Goal: Information Seeking & Learning: Learn about a topic

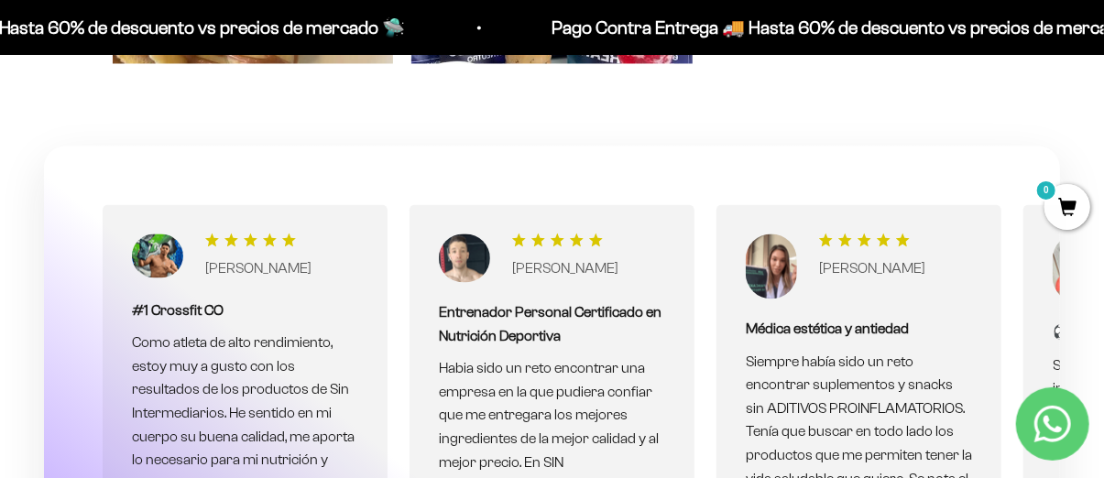
scroll to position [4581, 0]
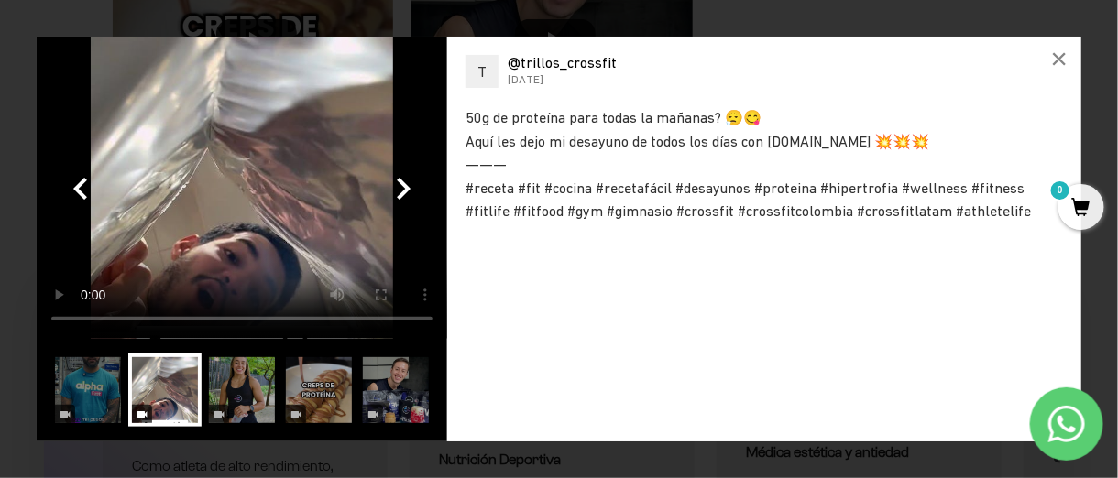
click at [199, 244] on video at bounding box center [242, 188] width 410 height 302
click at [160, 408] on img at bounding box center [164, 390] width 73 height 73
click at [1043, 54] on div "×" at bounding box center [1059, 59] width 44 height 44
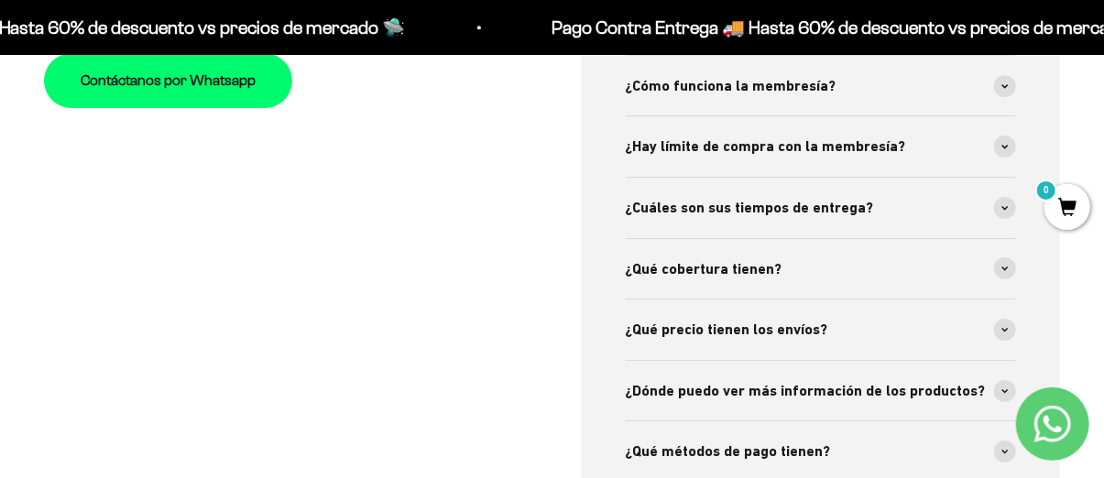
scroll to position [5864, 0]
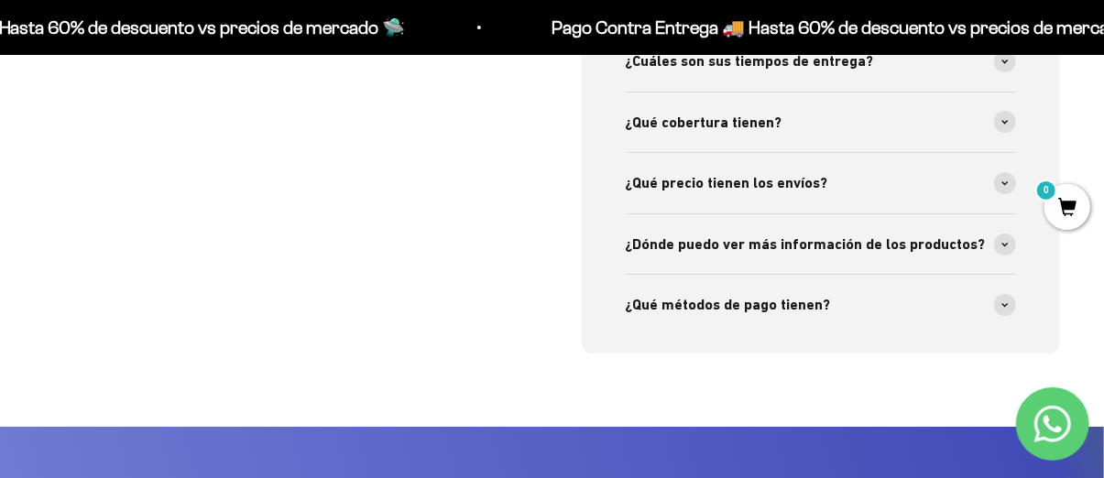
scroll to position [5956, 0]
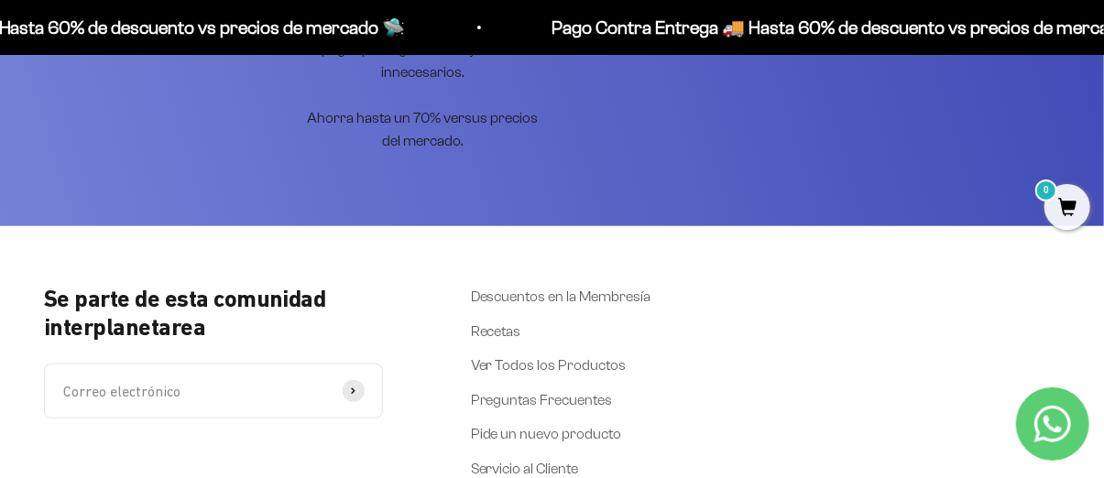
scroll to position [6506, 0]
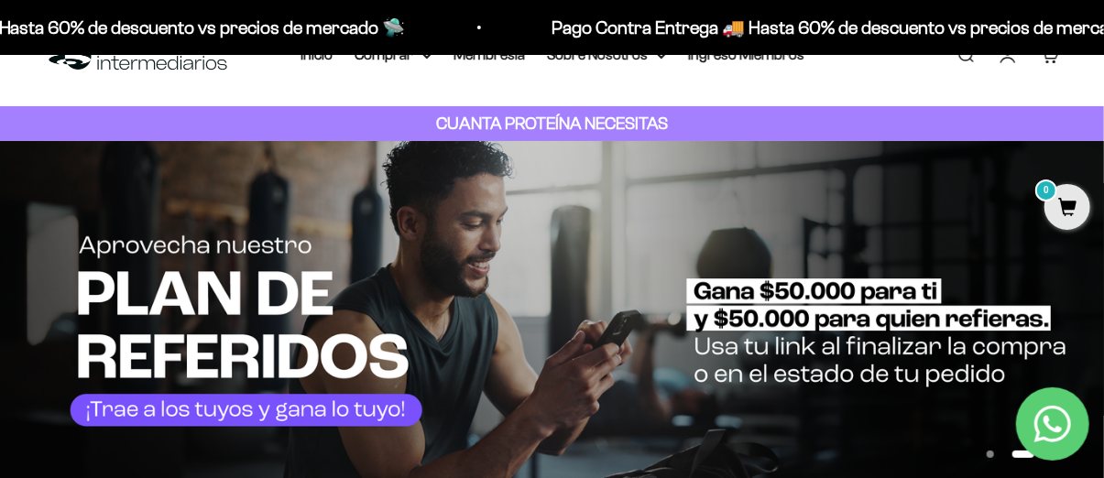
scroll to position [0, 0]
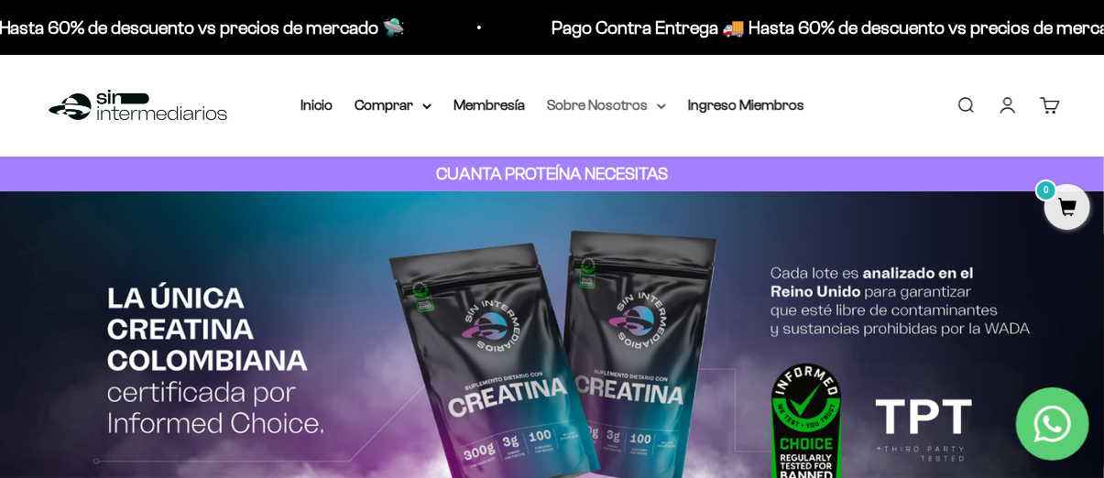
click at [666, 110] on icon at bounding box center [661, 107] width 9 height 6
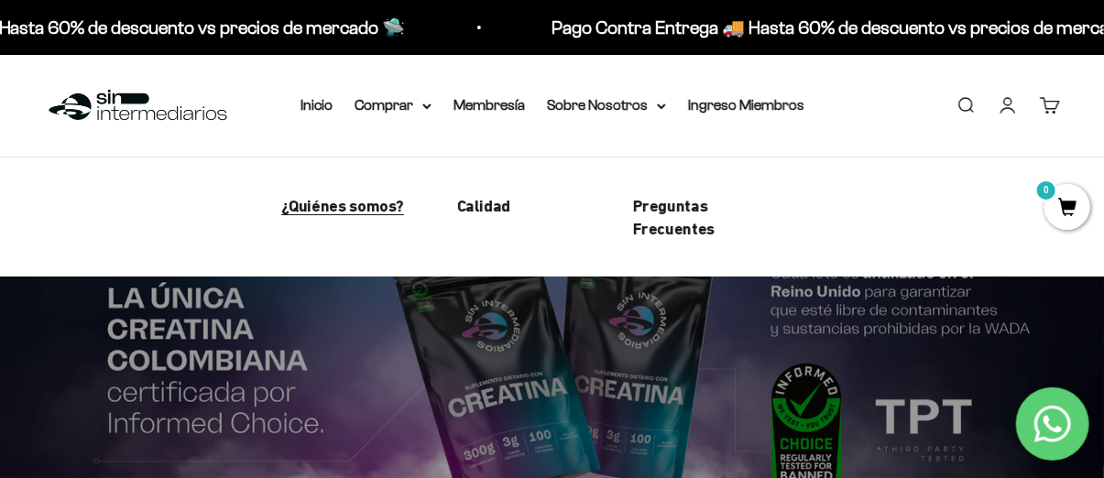
click at [295, 215] on span "¿Quiénes somos?" at bounding box center [343, 205] width 124 height 19
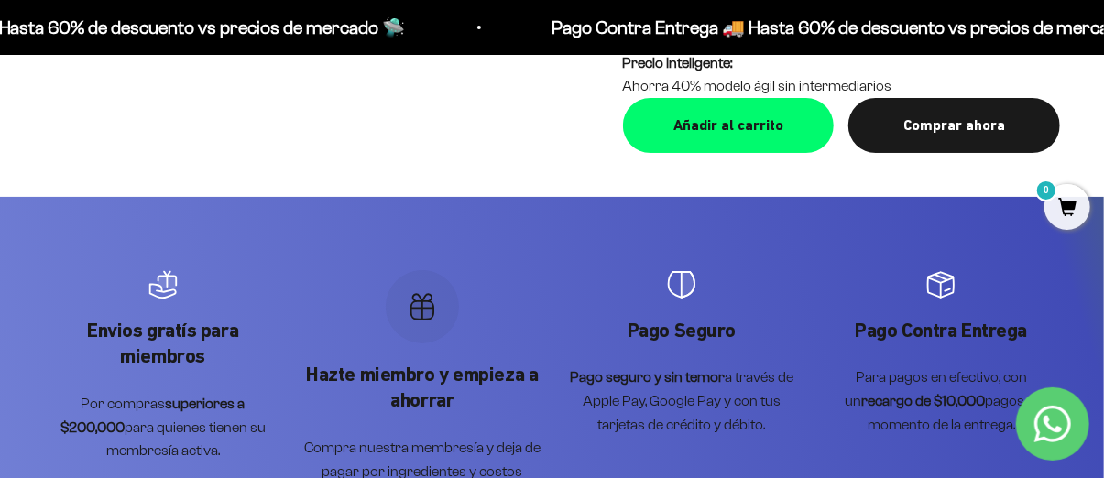
scroll to position [3297, 0]
